Goal: Obtain resource: Download file/media

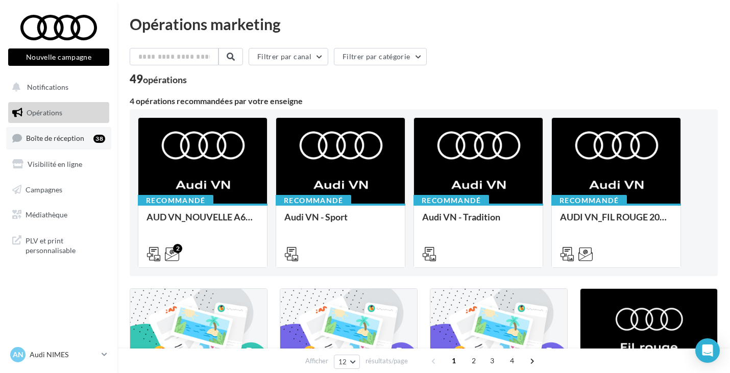
click at [88, 135] on link "Boîte de réception 38" at bounding box center [58, 138] width 105 height 22
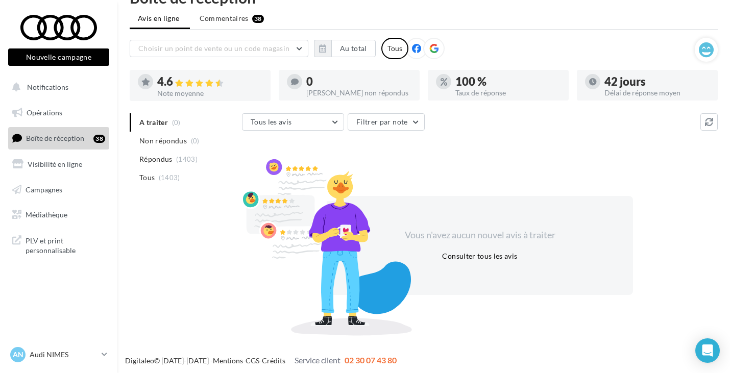
scroll to position [29, 0]
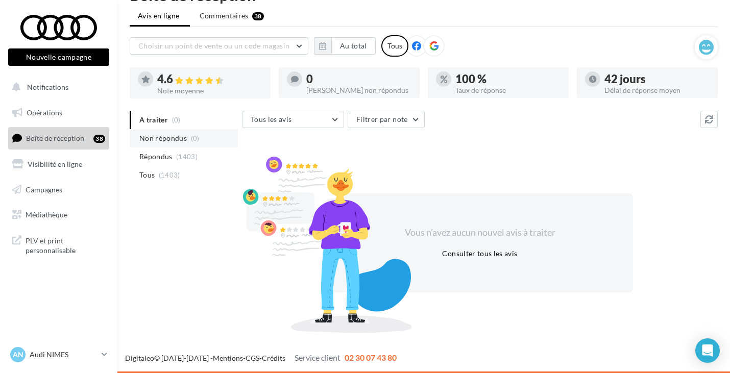
click at [184, 143] on span "Non répondus" at bounding box center [162, 138] width 47 height 10
click at [166, 174] on span "(1403)" at bounding box center [169, 175] width 21 height 8
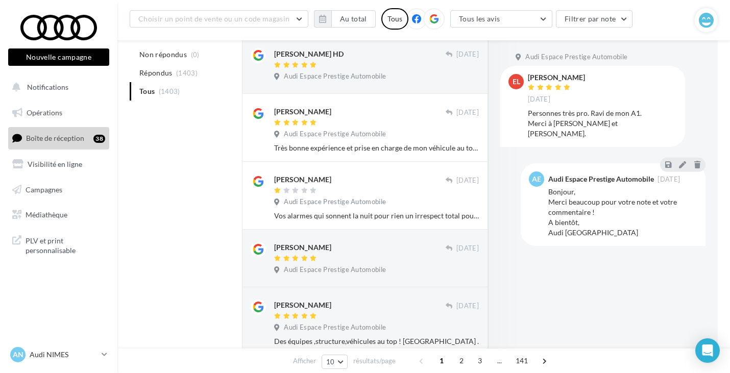
scroll to position [0, 0]
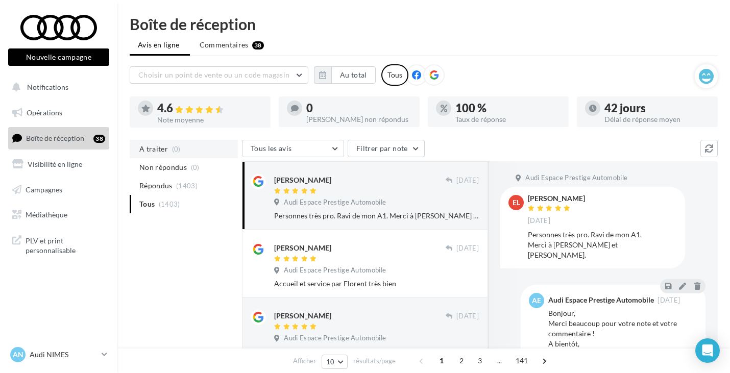
click at [167, 151] on span "A traiter" at bounding box center [153, 149] width 29 height 10
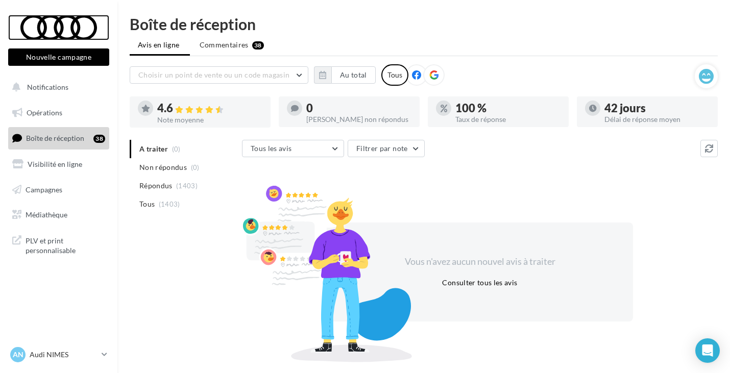
click at [57, 29] on div at bounding box center [59, 28] width 82 height 26
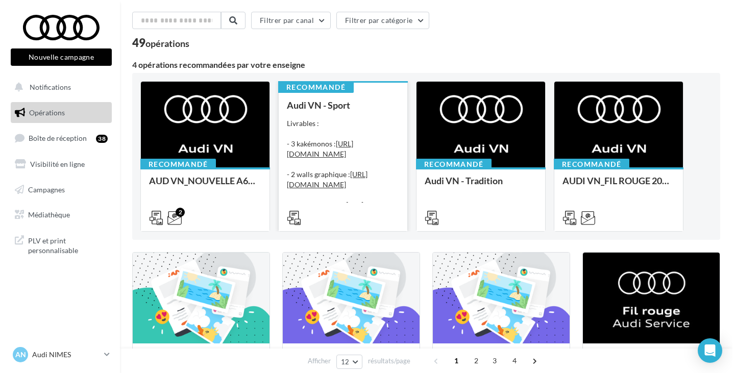
scroll to position [37, 0]
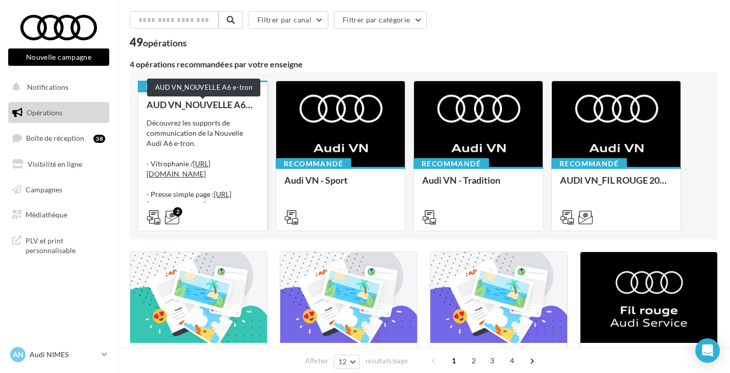
click at [249, 106] on div "AUD VN_NOUVELLE A6 e-tron" at bounding box center [202, 104] width 112 height 10
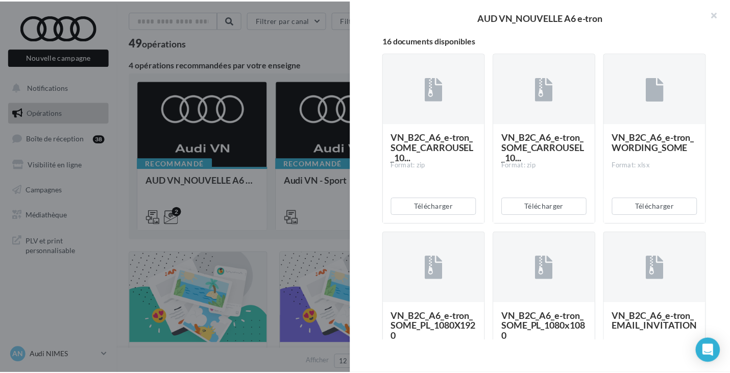
scroll to position [262, 0]
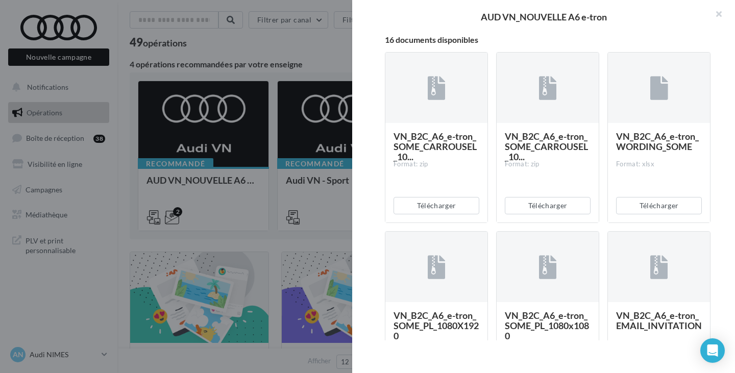
click at [441, 177] on div "VN_B2C_A6_e-tron_SOME_CARROUSEL_10... Format: zip" at bounding box center [436, 172] width 102 height 98
click at [422, 214] on button "Télécharger" at bounding box center [436, 205] width 86 height 17
click at [296, 56] on div at bounding box center [367, 186] width 735 height 373
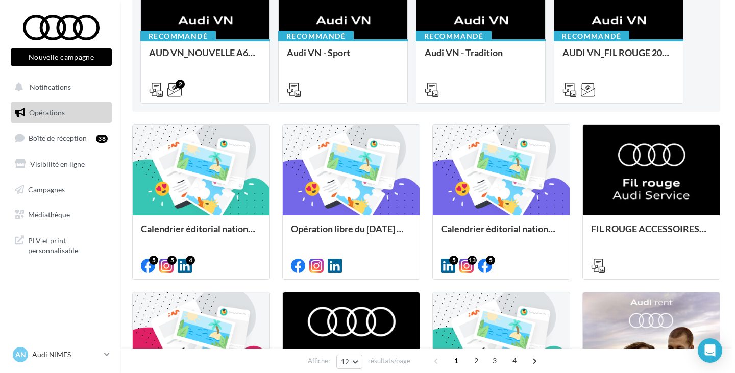
scroll to position [241, 0]
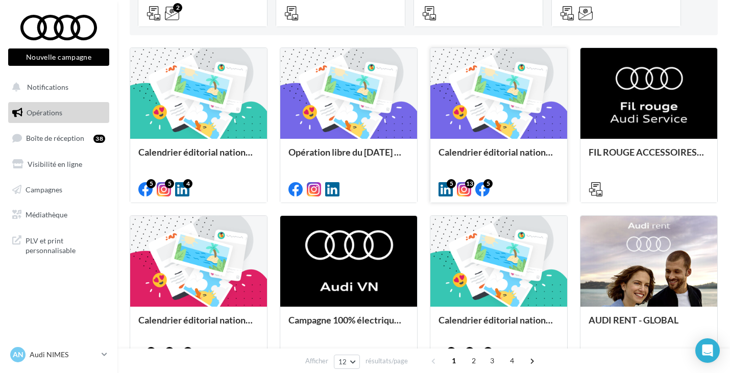
click at [510, 120] on div at bounding box center [498, 94] width 137 height 92
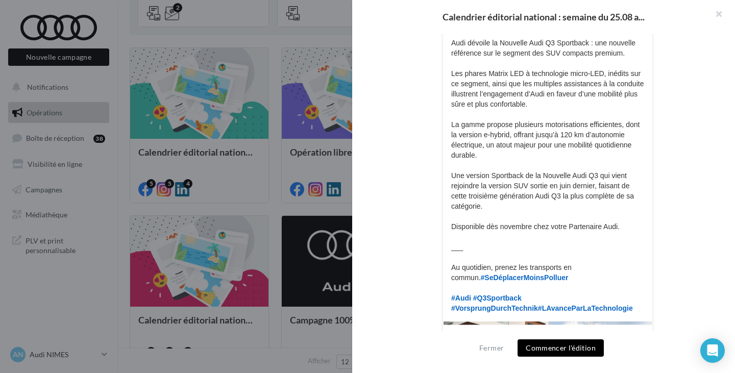
scroll to position [204, 0]
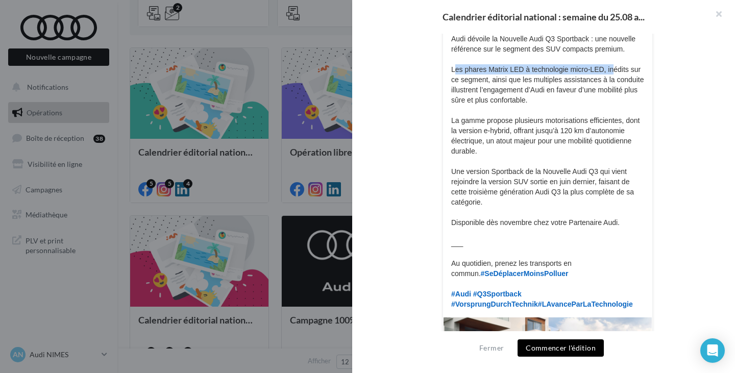
drag, startPoint x: 452, startPoint y: 68, endPoint x: 612, endPoint y: 71, distance: 160.7
click at [612, 71] on p "Audi dévoile la Nouvelle Audi Q3 Sportback : une nouvelle référence sur le segm…" at bounding box center [547, 172] width 193 height 276
click at [613, 71] on p "Audi dévoile la Nouvelle Audi Q3 Sportback : une nouvelle référence sur le segm…" at bounding box center [547, 172] width 193 height 276
click at [500, 80] on p "Audi dévoile la Nouvelle Audi Q3 Sportback : une nouvelle référence sur le segm…" at bounding box center [547, 172] width 193 height 276
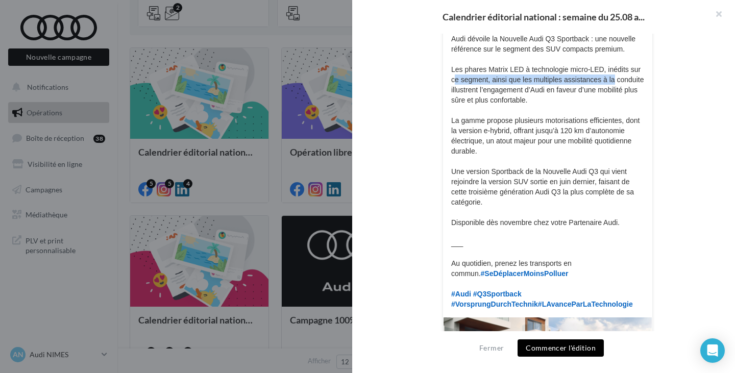
drag, startPoint x: 454, startPoint y: 82, endPoint x: 605, endPoint y: 84, distance: 151.0
click at [610, 81] on p "Audi dévoile la Nouvelle Audi Q3 Sportback : une nouvelle référence sur le segm…" at bounding box center [547, 172] width 193 height 276
click at [566, 89] on p "Audi dévoile la Nouvelle Audi Q3 Sportback : une nouvelle référence sur le segm…" at bounding box center [547, 172] width 193 height 276
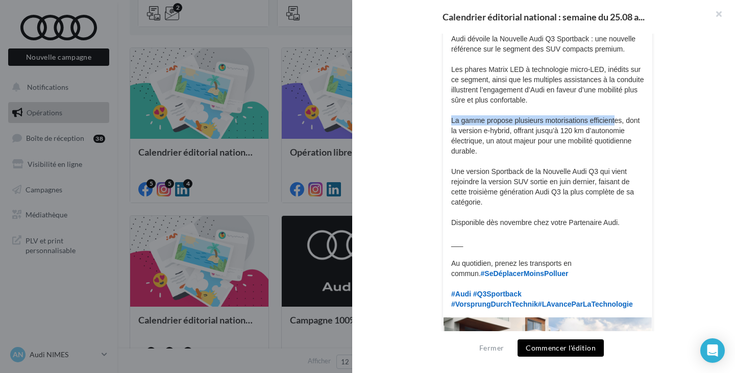
drag, startPoint x: 448, startPoint y: 119, endPoint x: 618, endPoint y: 122, distance: 169.4
click at [618, 122] on p "Audi dévoile la Nouvelle Audi Q3 Sportback : une nouvelle référence sur le segm…" at bounding box center [547, 172] width 193 height 276
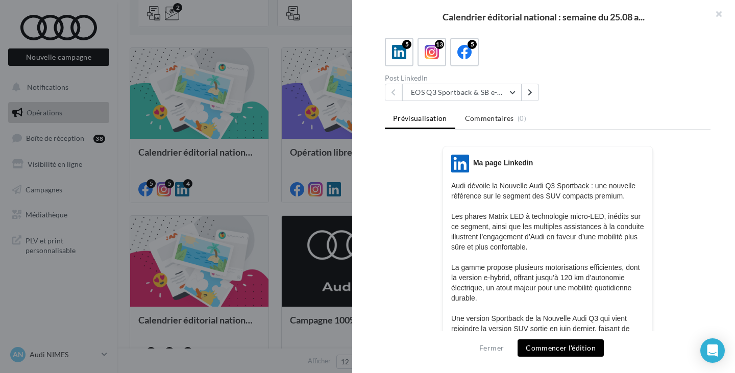
scroll to position [0, 0]
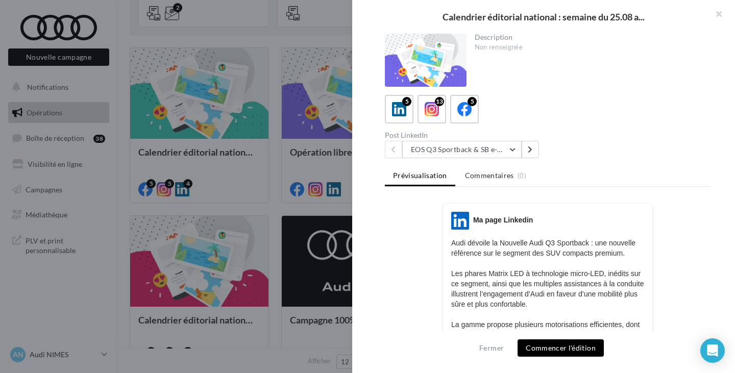
click at [339, 167] on div at bounding box center [367, 186] width 735 height 373
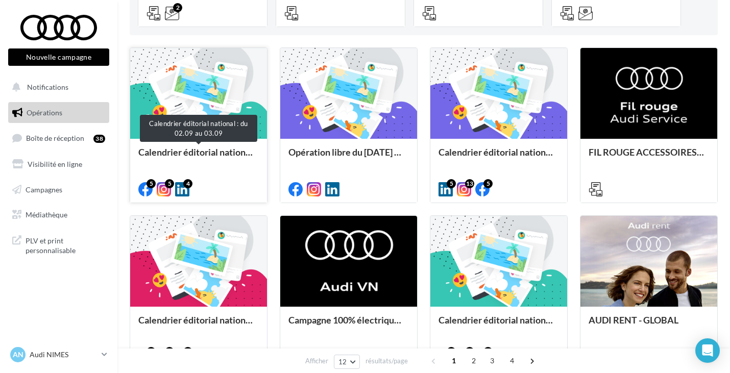
click at [248, 163] on div "Calendrier éditorial national : du 02.09 au 03.09" at bounding box center [198, 157] width 120 height 20
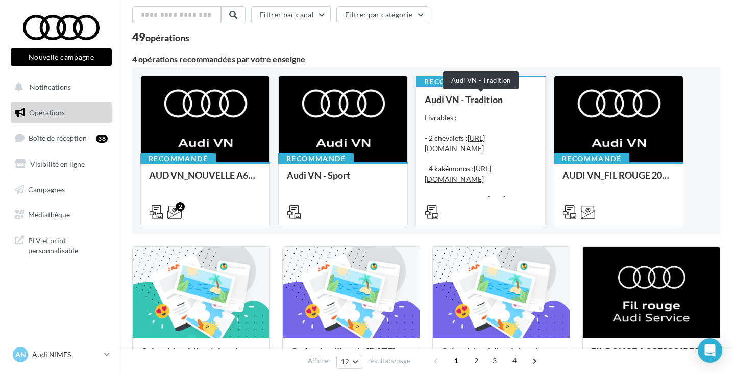
scroll to position [32, 0]
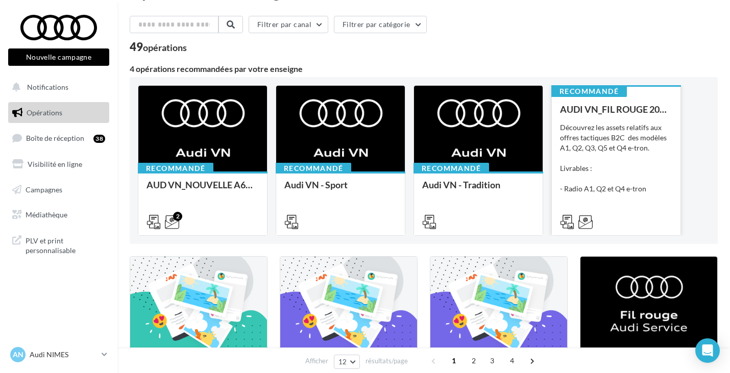
click at [628, 118] on div "AUDI VN_FIL ROUGE 2025 - A1, Q2, Q3, Q5 et Q4 e-tron Découvrez les assets relat…" at bounding box center [616, 165] width 112 height 122
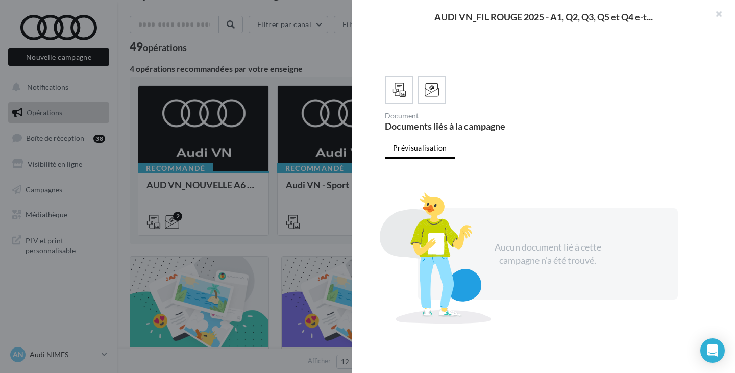
scroll to position [255, 0]
click at [434, 99] on label at bounding box center [431, 89] width 29 height 29
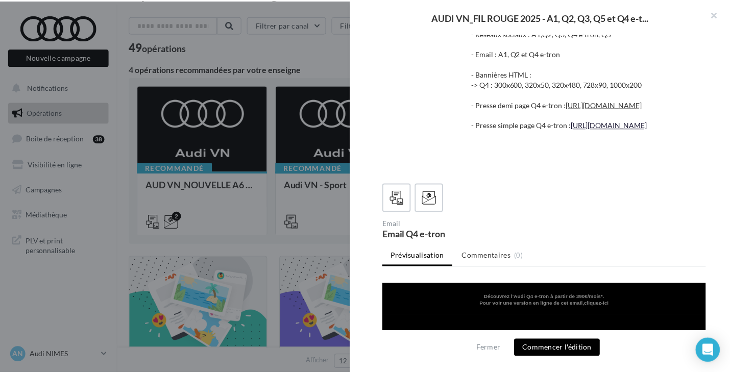
scroll to position [0, 0]
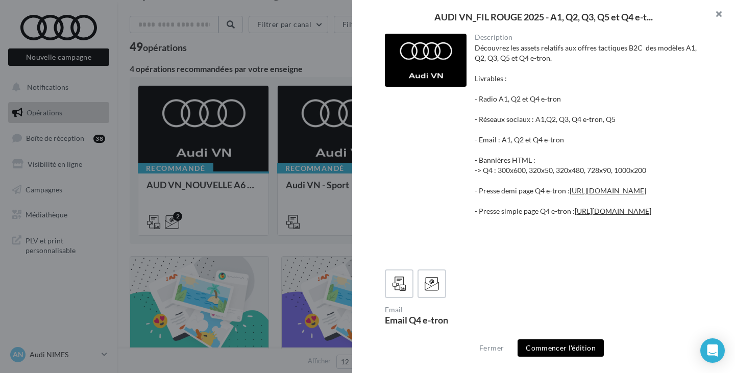
click at [715, 19] on button "button" at bounding box center [714, 15] width 41 height 31
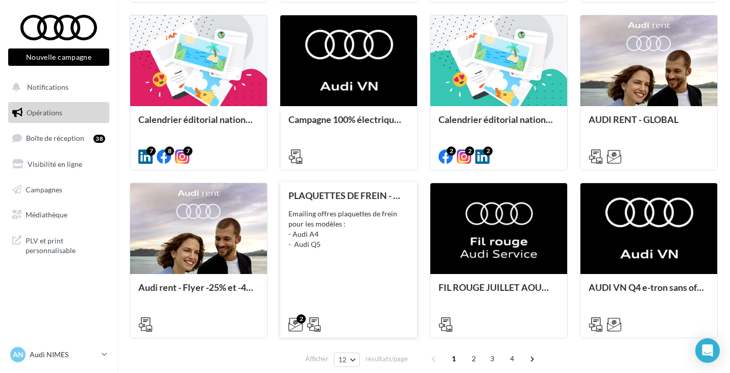
scroll to position [491, 0]
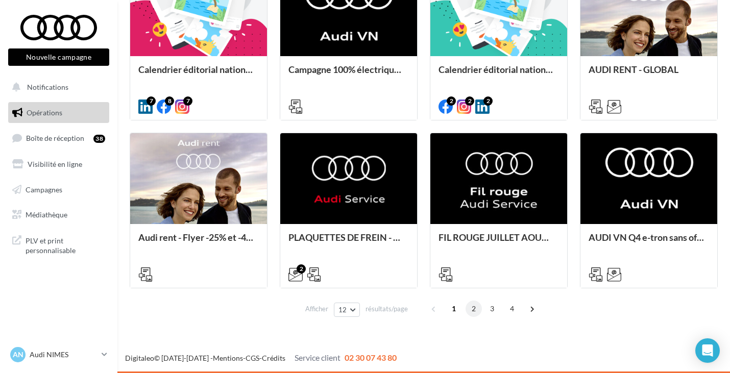
click at [471, 308] on span "2" at bounding box center [473, 309] width 16 height 16
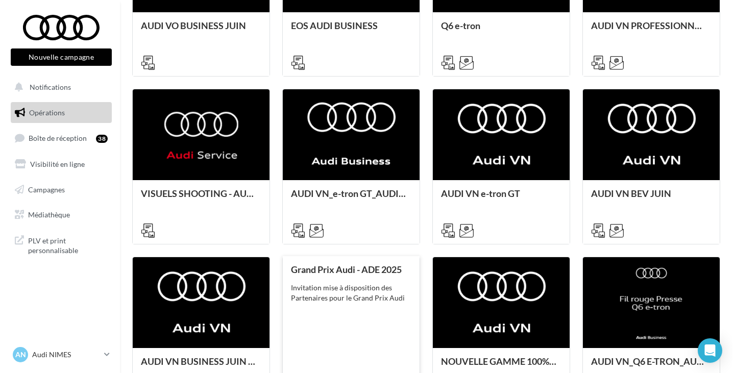
scroll to position [451, 0]
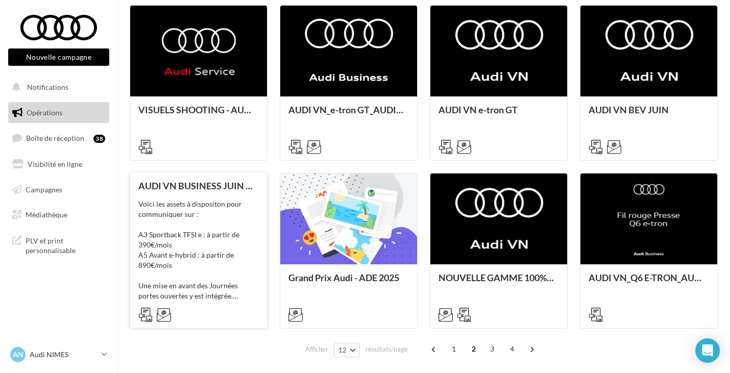
click at [250, 210] on div "Voici les assets à dispositon pour communiquer sur : A3 Sportback TFSI e : à pa…" at bounding box center [198, 250] width 120 height 102
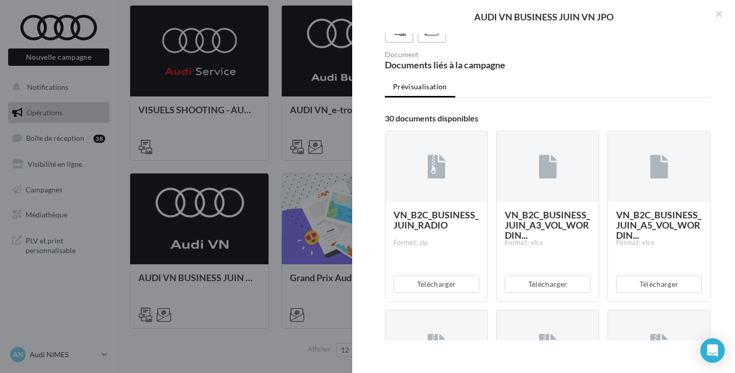
scroll to position [204, 0]
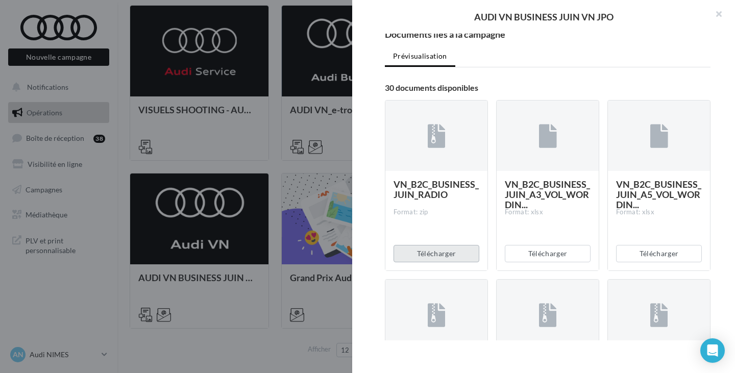
click at [450, 246] on button "Télécharger" at bounding box center [436, 253] width 86 height 17
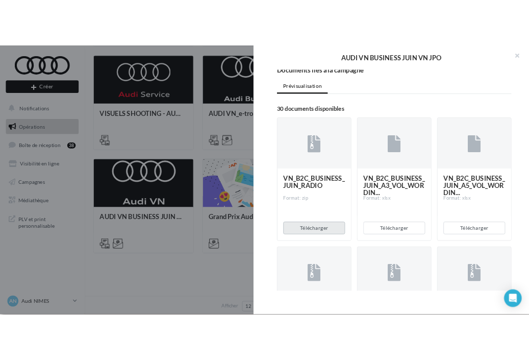
scroll to position [402, 0]
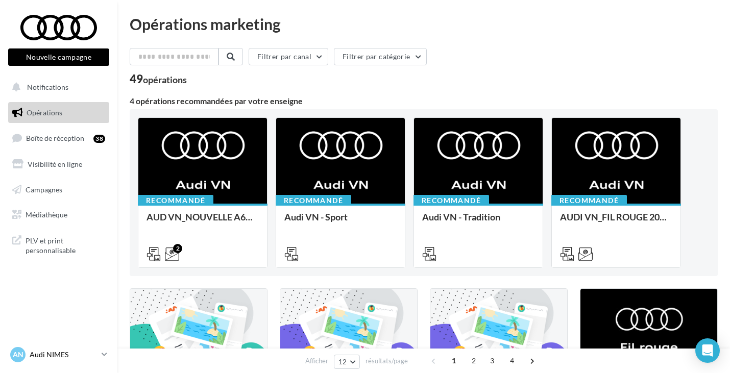
click at [77, 348] on div "AN Audi NIMES audi-nime-cou" at bounding box center [53, 354] width 87 height 15
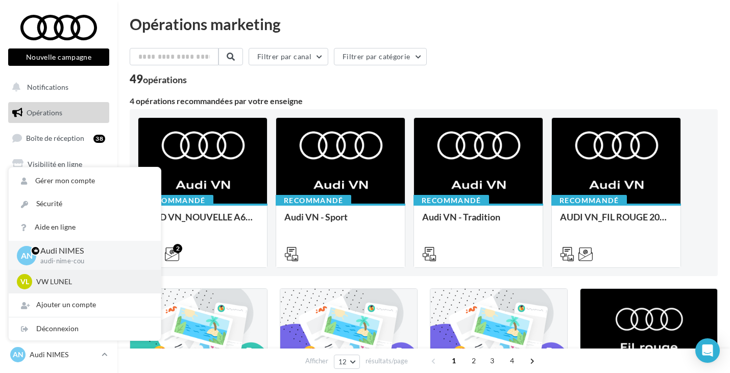
click at [68, 281] on p "VW LUNEL" at bounding box center [92, 282] width 112 height 10
